Goal: Information Seeking & Learning: Check status

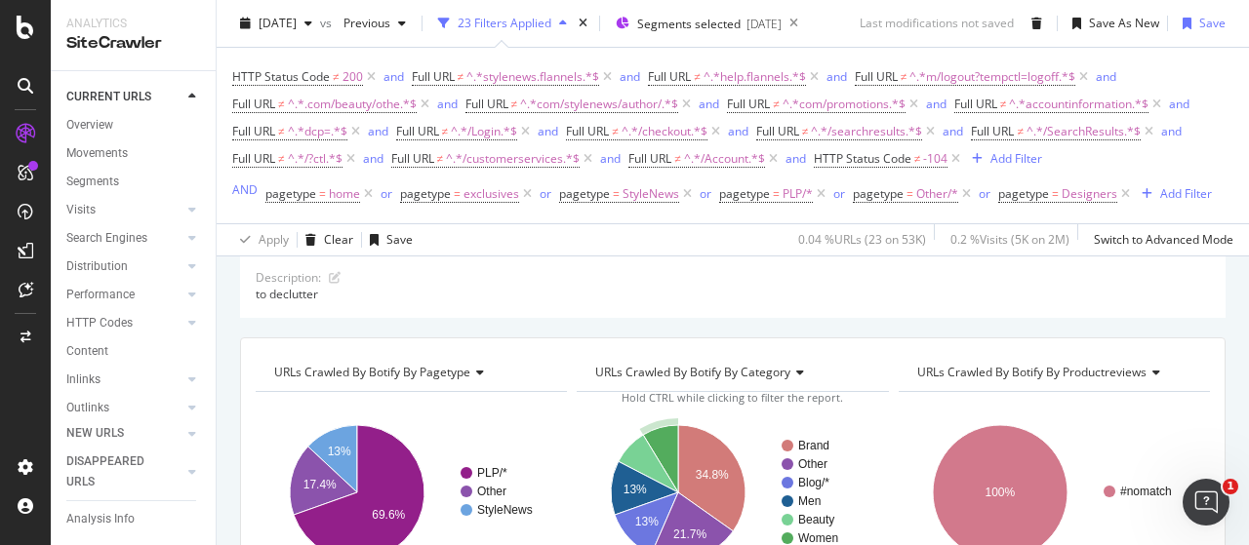
scroll to position [65, 9]
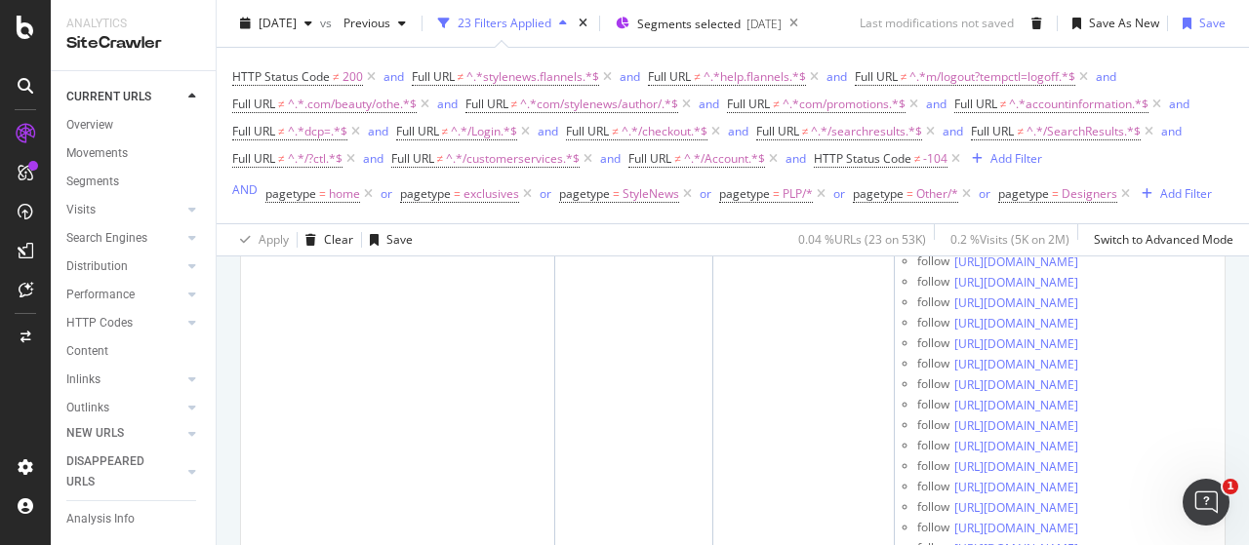
scroll to position [7572, 0]
